Goal: Find specific page/section: Find specific page/section

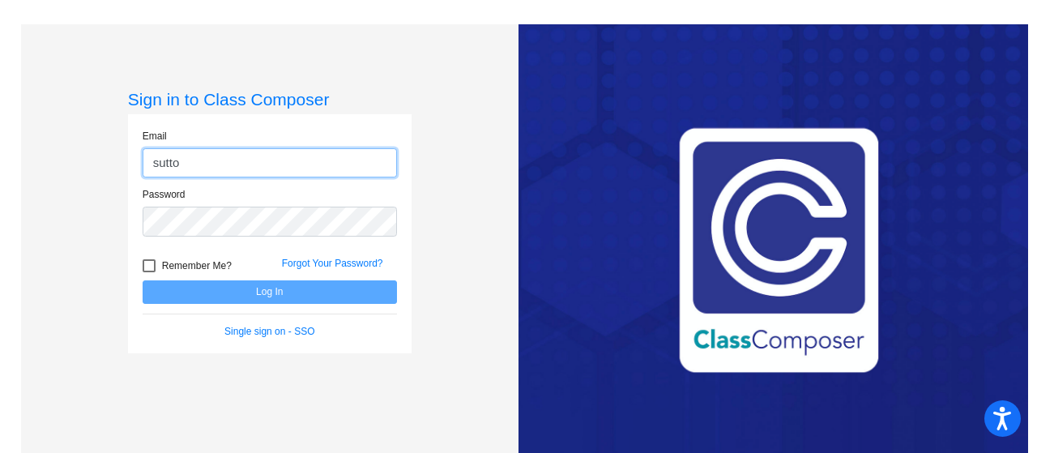
type input "[EMAIL_ADDRESS][DOMAIN_NAME]"
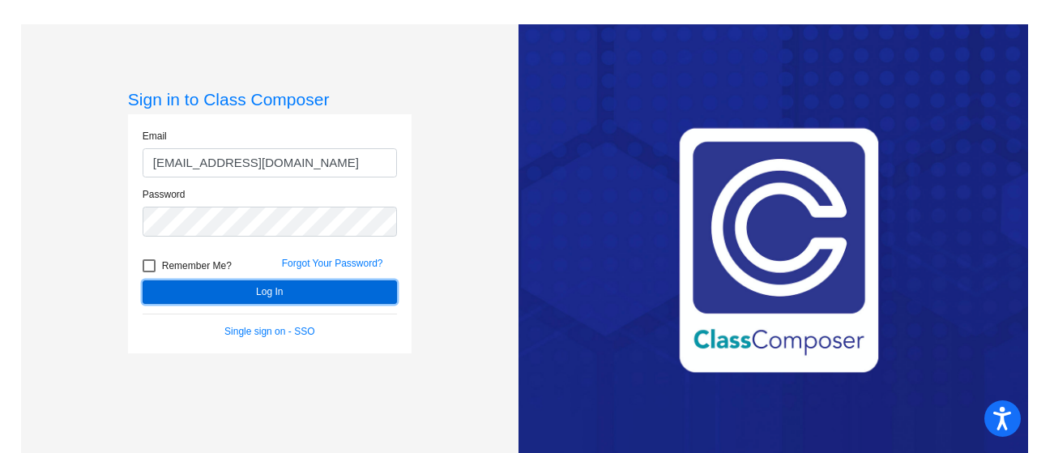
click at [274, 291] on button "Log In" at bounding box center [270, 291] width 254 height 23
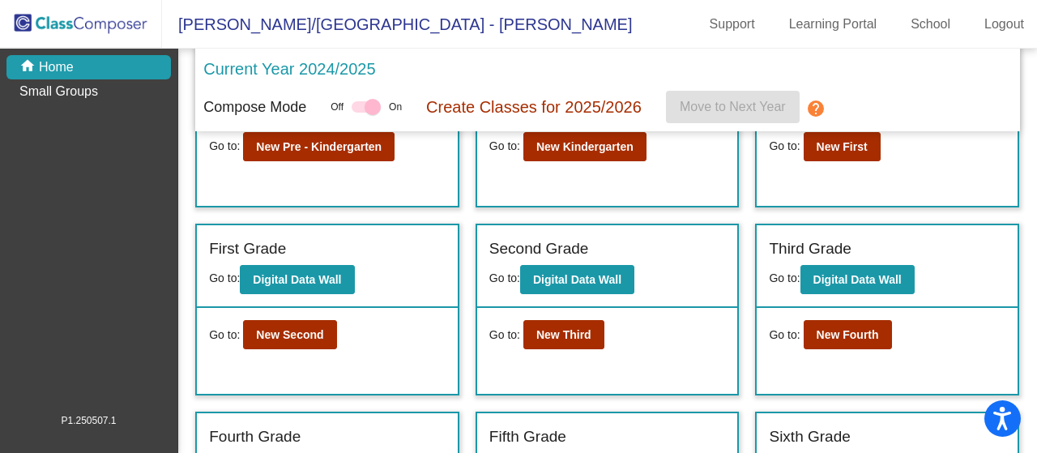
scroll to position [113, 0]
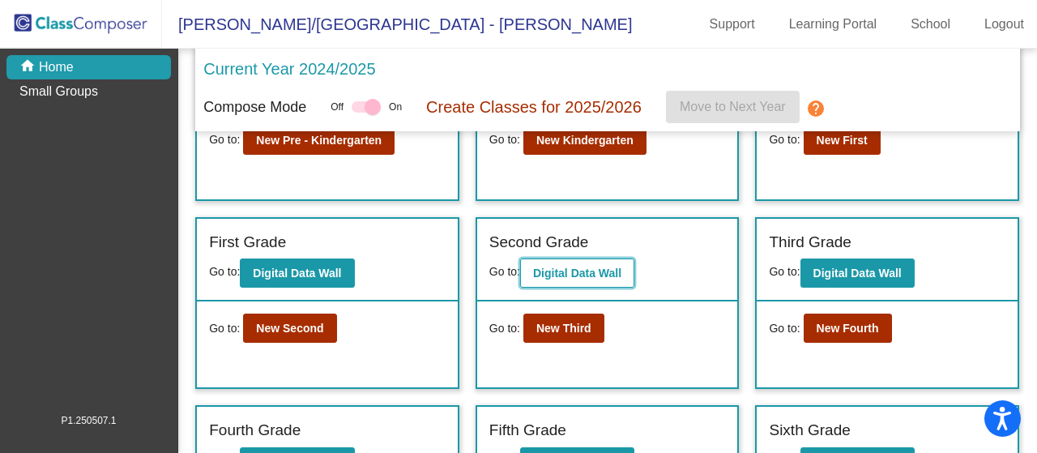
click at [587, 273] on b "Digital Data Wall" at bounding box center [577, 273] width 88 height 13
